Goal: Task Accomplishment & Management: Use online tool/utility

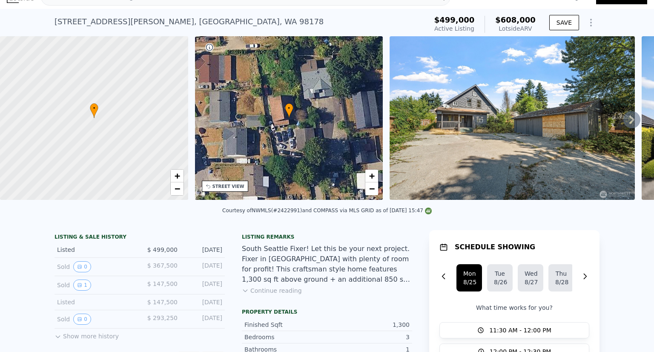
scroll to position [3, 0]
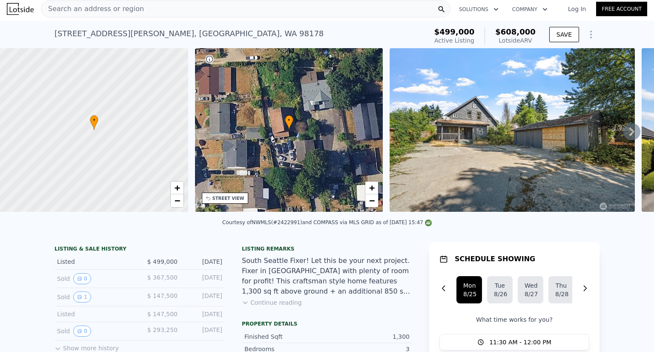
click at [575, 10] on link "Log In" at bounding box center [577, 9] width 38 height 9
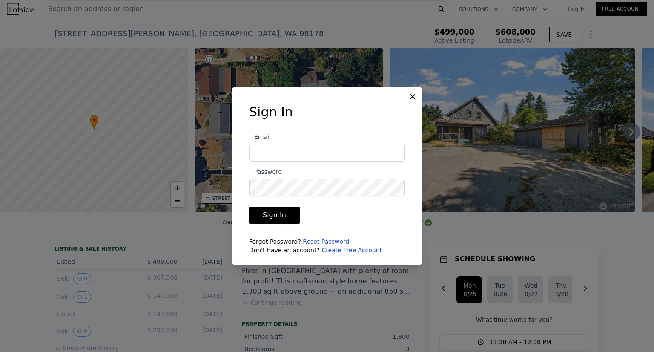
click at [293, 234] on div at bounding box center [329, 216] width 175 height 111
type input "steve@pellego.com"
click at [249, 206] on button "Sign In" at bounding box center [274, 214] width 51 height 17
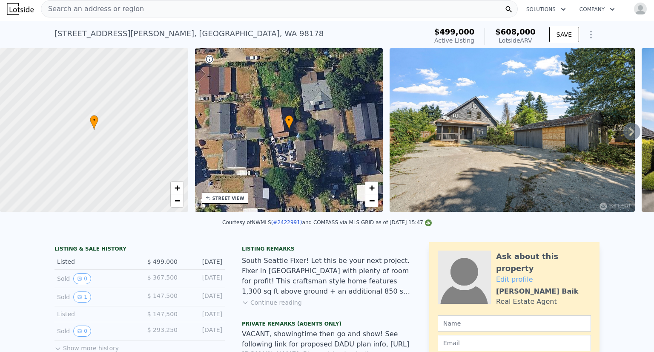
click at [589, 17] on div at bounding box center [327, 19] width 654 height 38
click at [643, 17] on div at bounding box center [327, 19] width 654 height 38
click at [559, 12] on icon "button" at bounding box center [563, 9] width 9 height 10
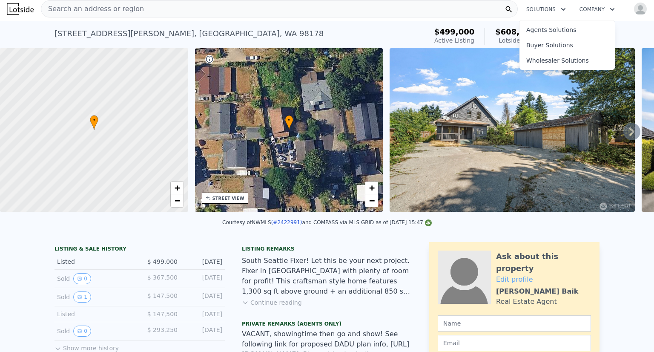
click at [373, 37] on div "5360 S Wallace St , Seattle , WA 98178 Active at $499k (~ARV $608k )" at bounding box center [238, 36] width 369 height 24
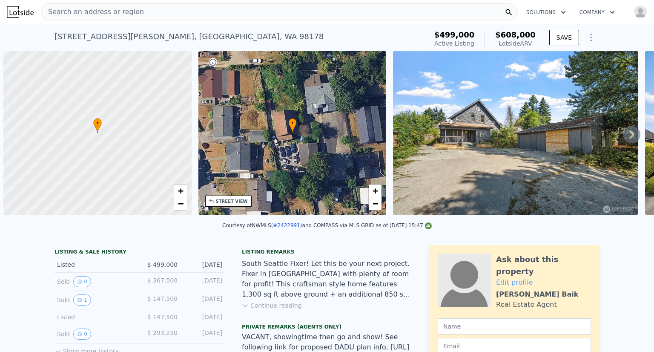
scroll to position [0, 3]
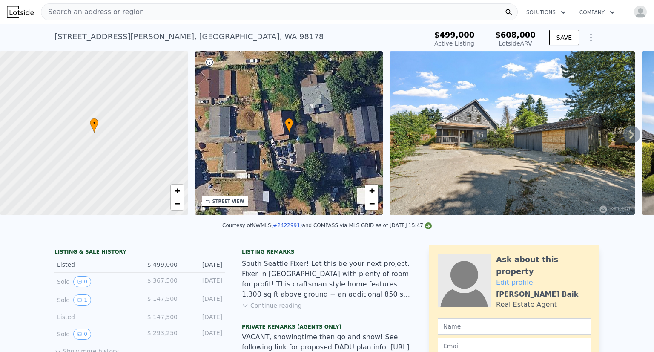
click at [586, 38] on div at bounding box center [327, 19] width 654 height 38
click at [598, 13] on div at bounding box center [327, 19] width 654 height 38
click at [587, 35] on icon "Show Options" at bounding box center [591, 37] width 10 height 10
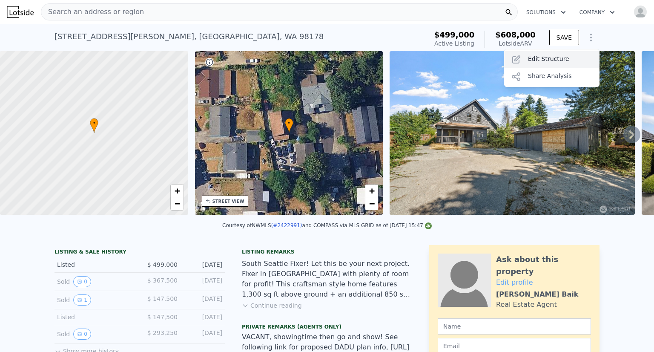
click at [547, 57] on div "Edit Structure" at bounding box center [551, 59] width 95 height 17
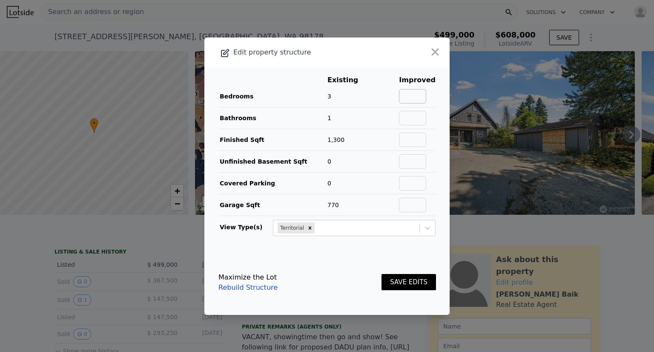
click at [418, 93] on input "text" at bounding box center [412, 96] width 27 height 14
type input "4"
click at [417, 117] on input "text" at bounding box center [412, 118] width 27 height 14
type input "3"
click at [404, 137] on input "text" at bounding box center [412, 139] width 27 height 14
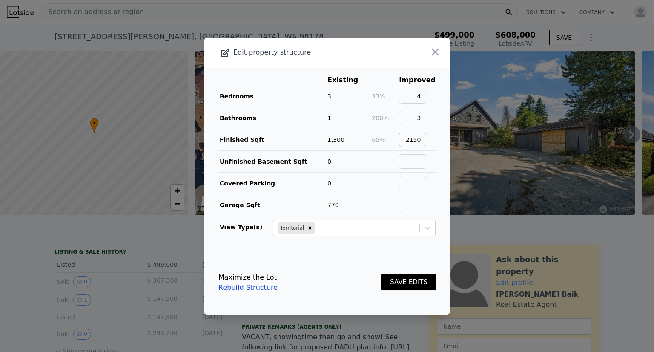
type input "2150"
click at [419, 159] on input "text" at bounding box center [412, 161] width 27 height 14
type input "0"
click at [411, 179] on input "text" at bounding box center [412, 183] width 27 height 14
type input "0"
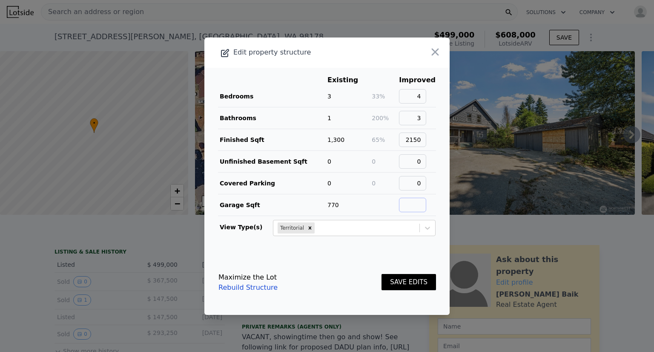
click at [413, 201] on input "text" at bounding box center [412, 204] width 27 height 14
type input "0"
click at [415, 285] on button "SAVE EDITS" at bounding box center [408, 282] width 54 height 17
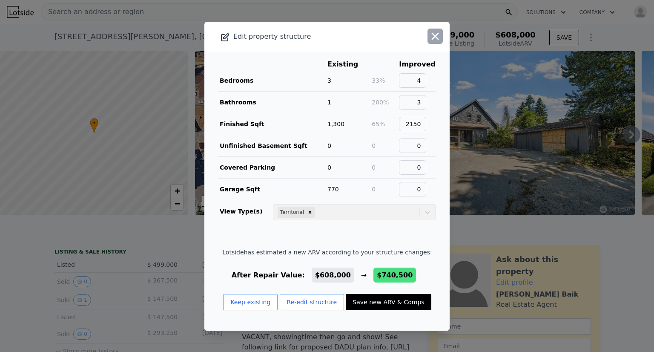
click at [432, 35] on icon "button" at bounding box center [435, 35] width 7 height 7
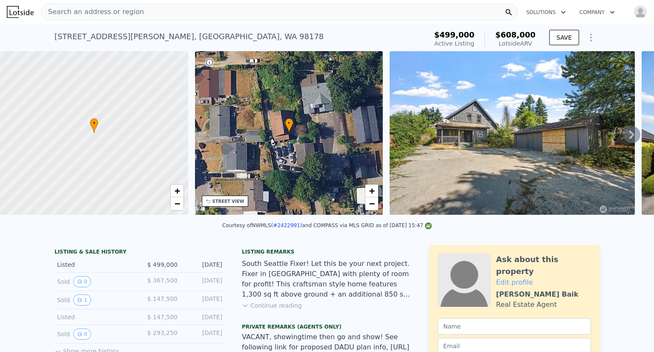
click at [629, 139] on icon at bounding box center [631, 134] width 5 height 9
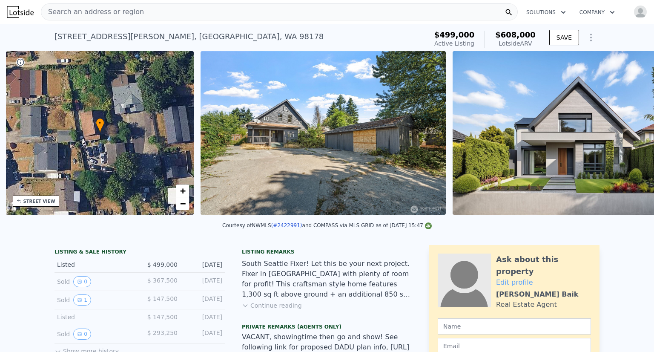
scroll to position [0, 198]
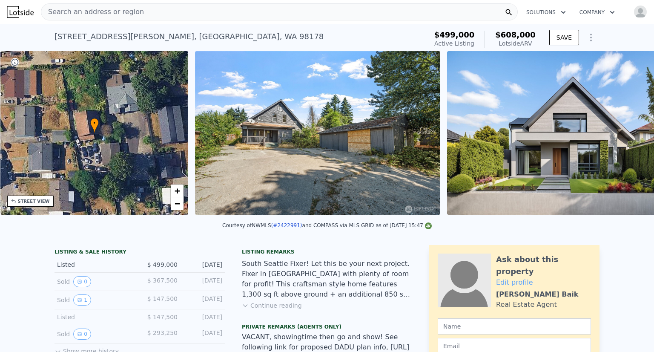
click at [623, 140] on div "• + − • + − STREET VIEW Loading... SATELLITE VIEW" at bounding box center [327, 134] width 654 height 166
click at [629, 139] on icon at bounding box center [631, 134] width 5 height 9
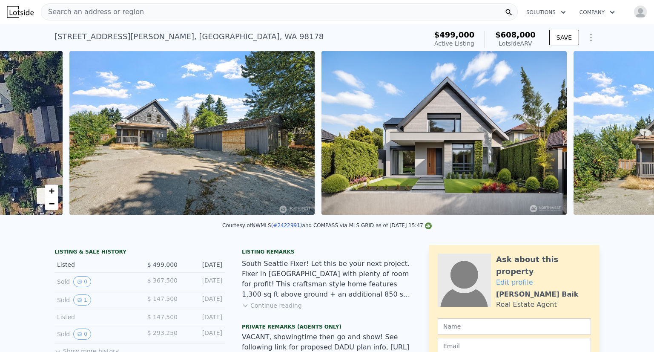
scroll to position [0, 389]
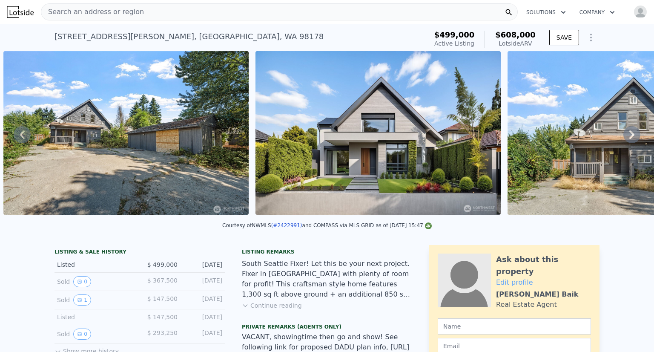
click at [623, 139] on icon at bounding box center [631, 134] width 17 height 17
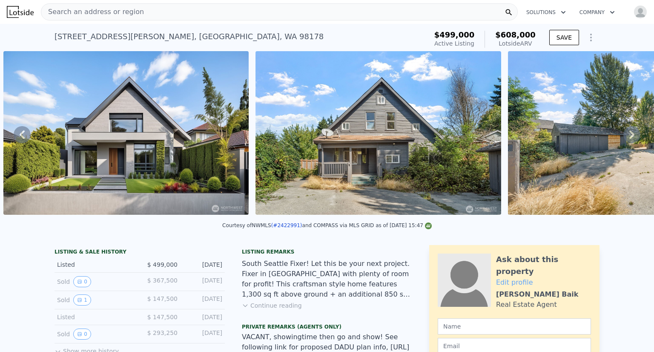
click at [623, 139] on icon at bounding box center [631, 134] width 17 height 17
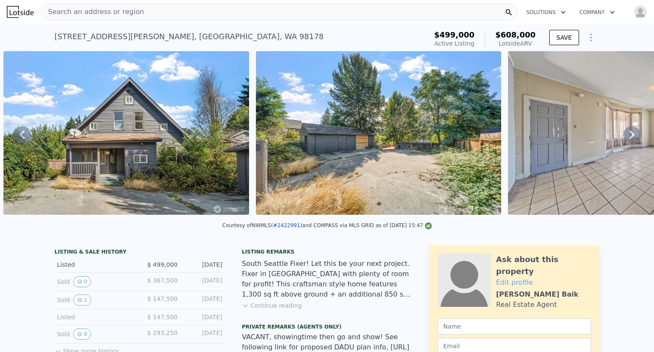
click at [623, 139] on icon at bounding box center [631, 134] width 17 height 17
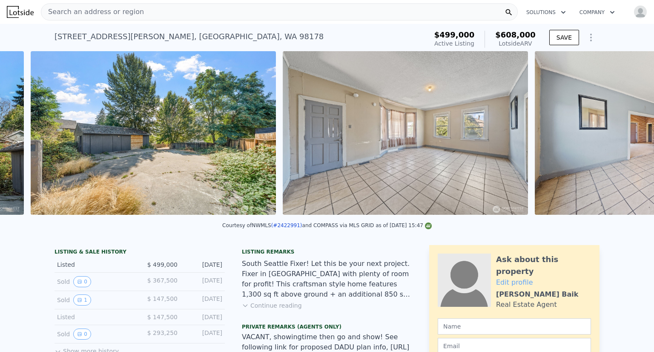
scroll to position [0, 1145]
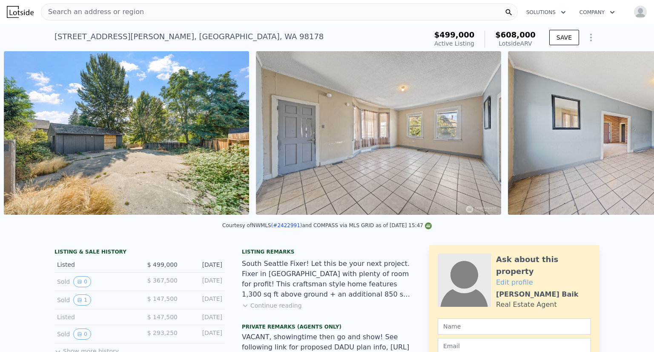
click at [623, 139] on img at bounding box center [630, 132] width 245 height 163
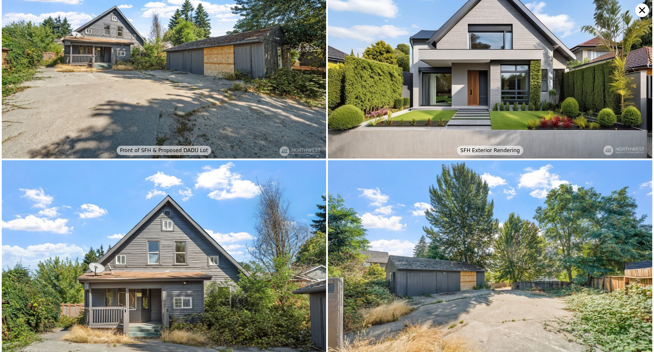
scroll to position [0, 0]
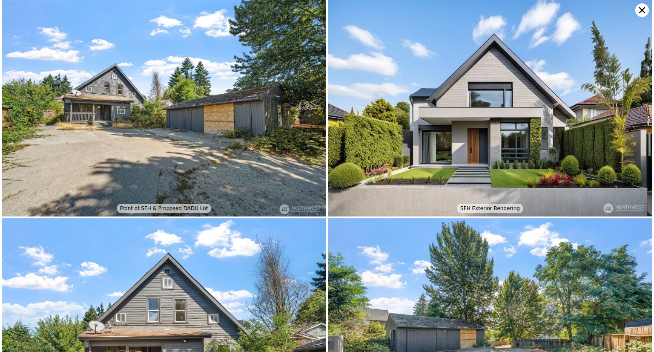
click at [644, 9] on icon at bounding box center [642, 10] width 6 height 6
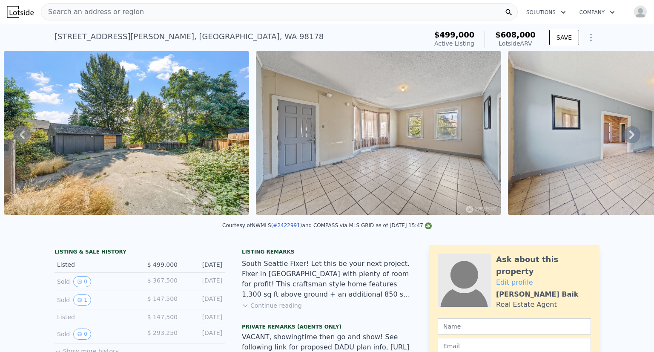
click at [586, 38] on icon "Show Options" at bounding box center [591, 37] width 10 height 10
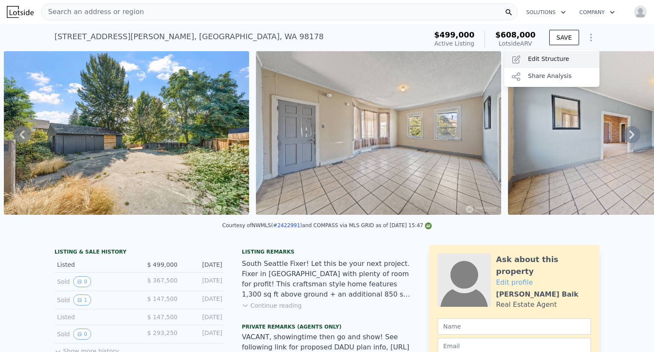
click at [551, 57] on div "Edit Structure" at bounding box center [551, 59] width 95 height 17
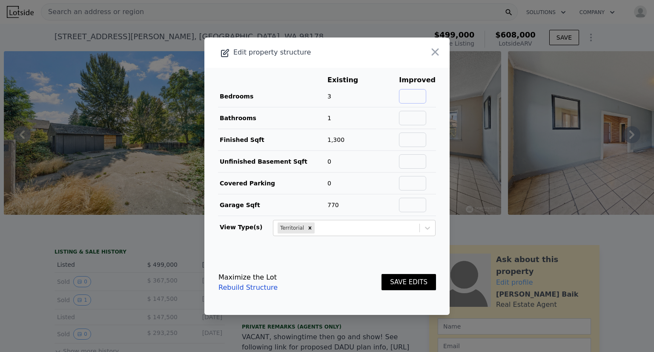
click at [421, 95] on input "text" at bounding box center [412, 96] width 27 height 14
type input "3"
click at [415, 116] on input "text" at bounding box center [412, 118] width 27 height 14
type input "2"
click at [432, 135] on main "Existing Improved Bedrooms 3 0% 3 Bathrooms 1 100% 2 Finished Sqft 1,300 Unfini…" at bounding box center [326, 159] width 245 height 182
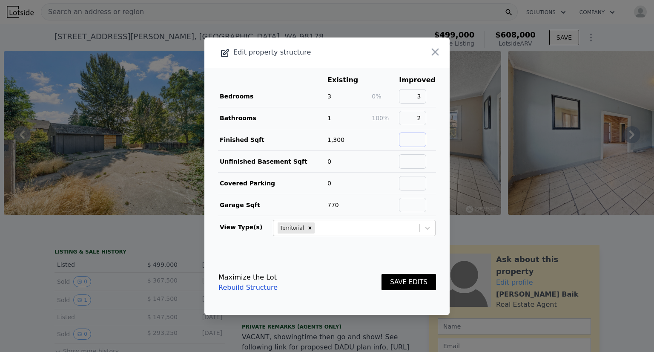
click at [415, 141] on input "text" at bounding box center [412, 139] width 27 height 14
type input "1300"
click at [434, 147] on main "Existing Improved Bedrooms 3 0% 3 Bathrooms 1 100% 2 Finished Sqft 1,300 0% 130…" at bounding box center [326, 159] width 245 height 182
click at [403, 283] on button "SAVE EDITS" at bounding box center [408, 282] width 54 height 17
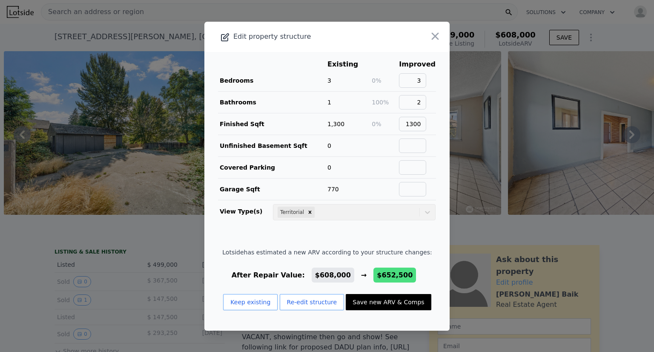
click at [432, 45] on div at bounding box center [425, 37] width 49 height 30
click at [432, 38] on icon "button" at bounding box center [435, 35] width 7 height 7
